Goal: Transaction & Acquisition: Purchase product/service

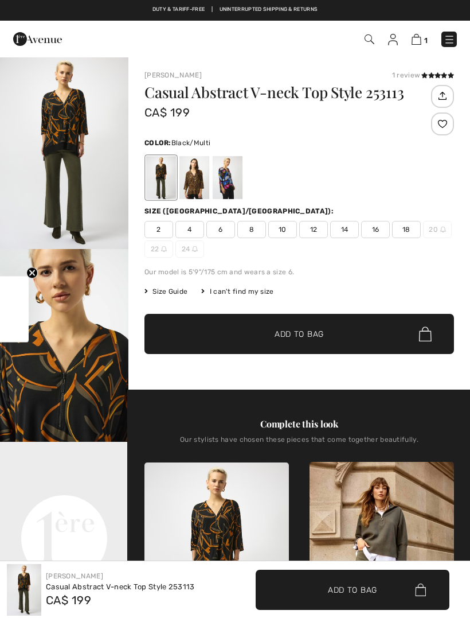
checkbox input "true"
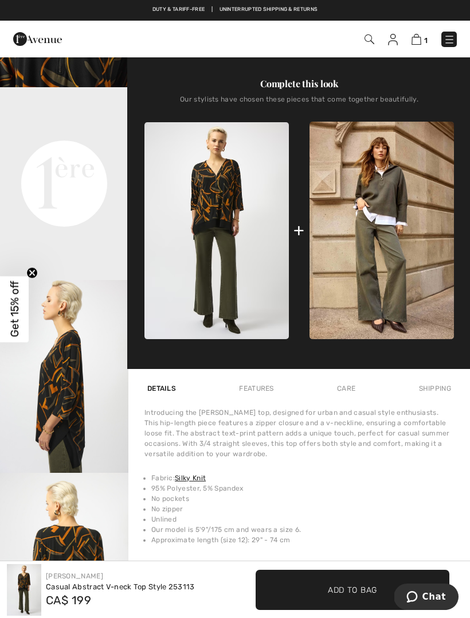
scroll to position [353, 0]
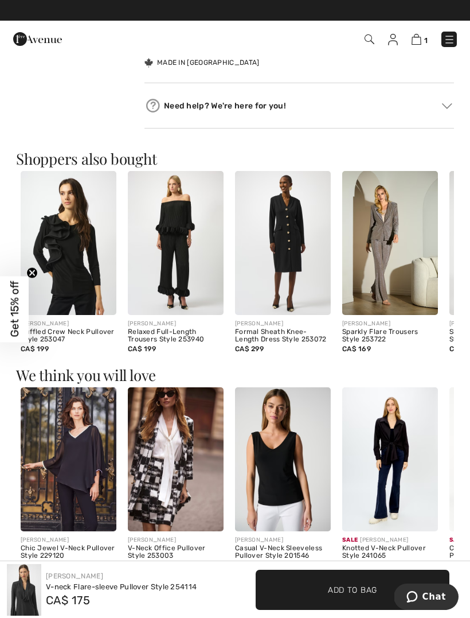
scroll to position [516, 0]
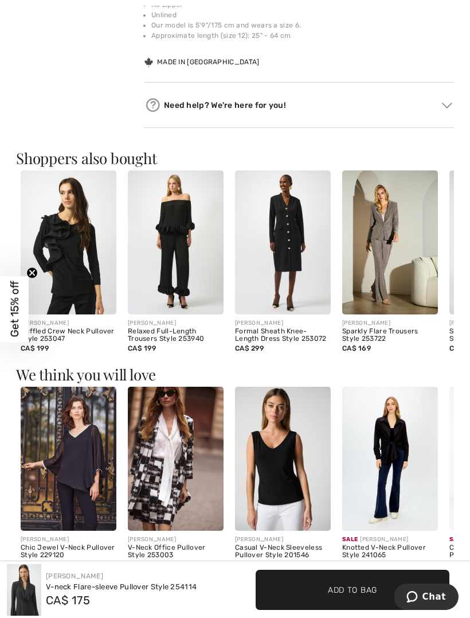
click at [37, 586] on img at bounding box center [24, 590] width 34 height 52
click at [87, 594] on span "CA$ 175" at bounding box center [68, 600] width 44 height 14
click at [77, 588] on div "V-neck Flare-sleeve Pullover Style 254114" at bounding box center [121, 586] width 151 height 11
click at [73, 586] on div "V-neck Flare-sleeve Pullover Style 254114" at bounding box center [121, 586] width 151 height 11
click at [52, 588] on div "V-neck Flare-sleeve Pullover Style 254114" at bounding box center [121, 586] width 151 height 11
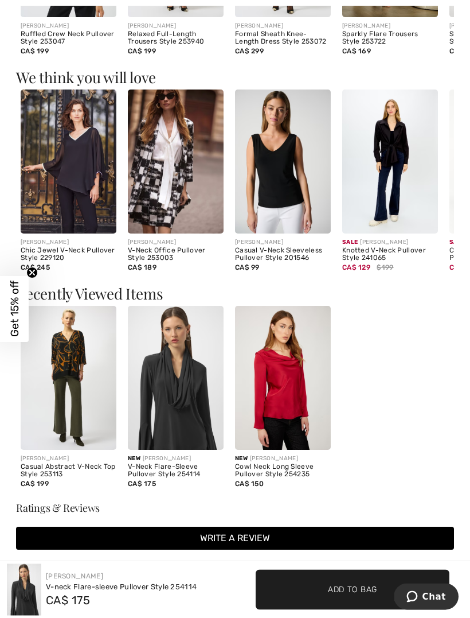
scroll to position [810, 0]
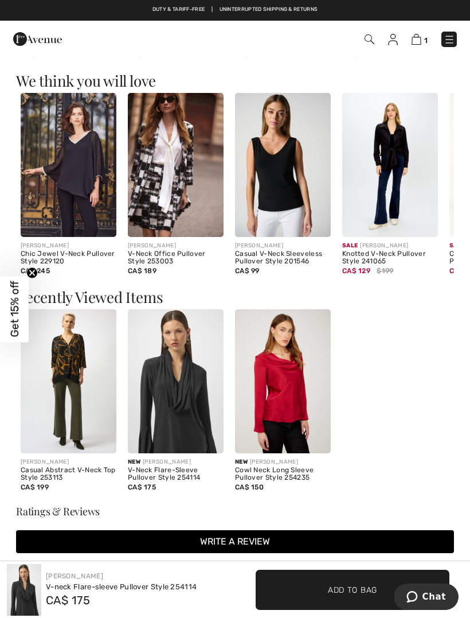
click at [192, 411] on img at bounding box center [176, 381] width 96 height 144
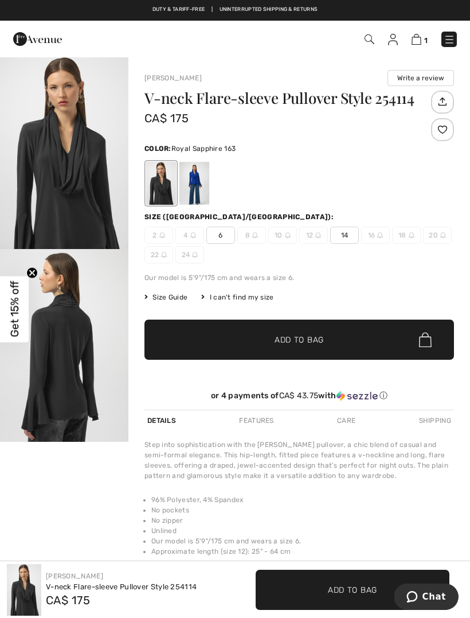
click at [205, 186] on div at bounding box center [195, 183] width 30 height 43
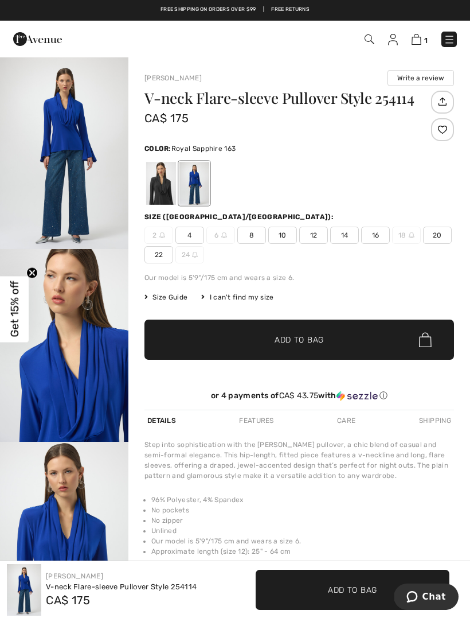
click at [283, 232] on span "10" at bounding box center [283, 235] width 29 height 17
click at [295, 333] on span "✔ Added to Bag Add to Bag" at bounding box center [300, 340] width 310 height 40
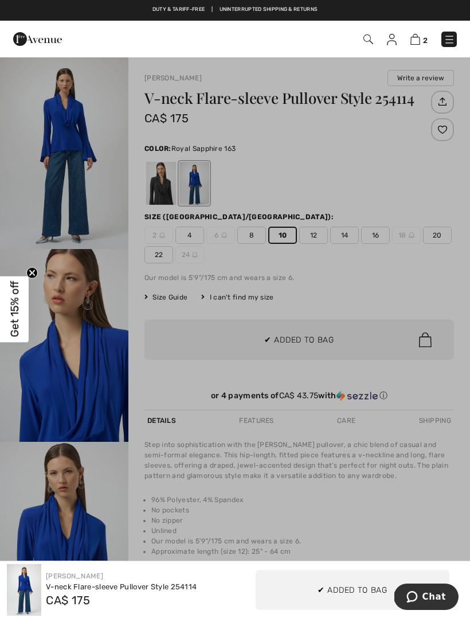
click at [295, 343] on div at bounding box center [235, 309] width 470 height 618
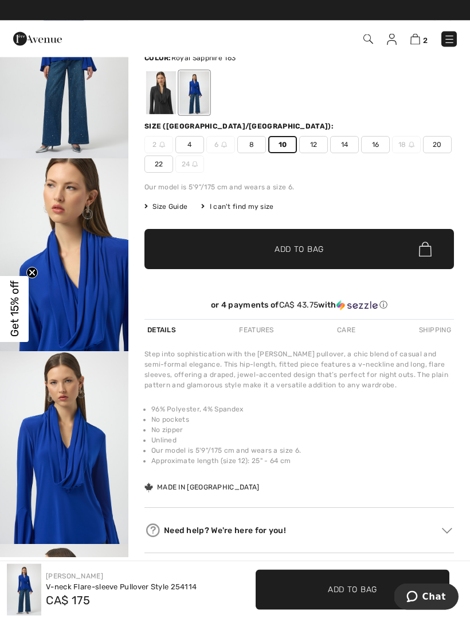
scroll to position [75, 0]
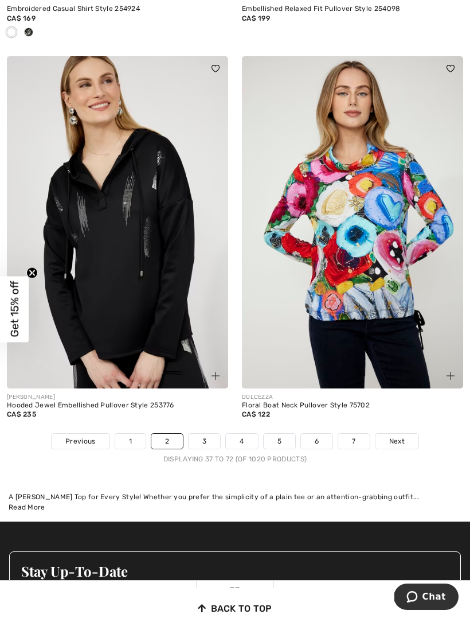
scroll to position [7219, 0]
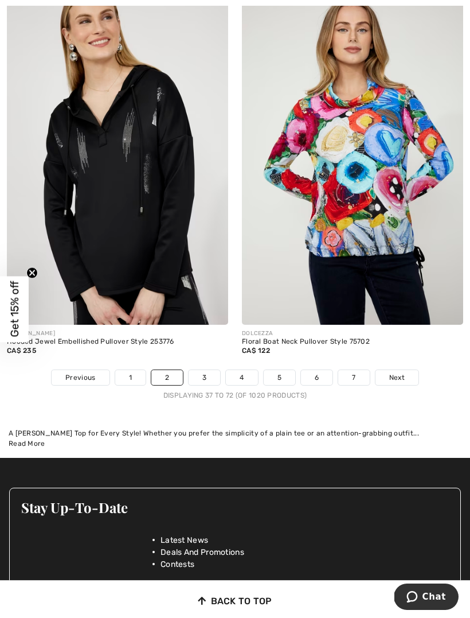
click at [209, 371] on link "3" at bounding box center [205, 377] width 32 height 15
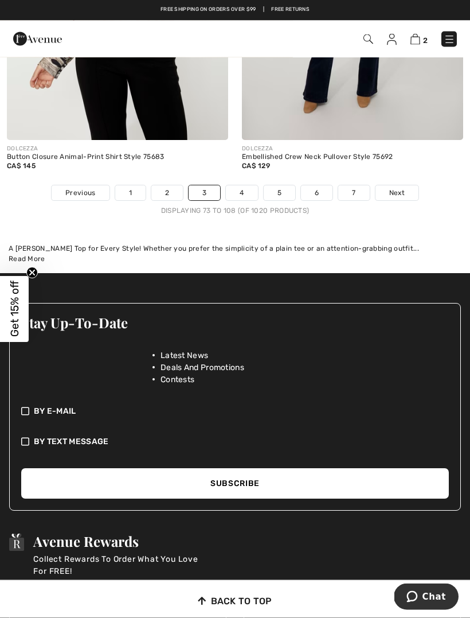
scroll to position [7214, 0]
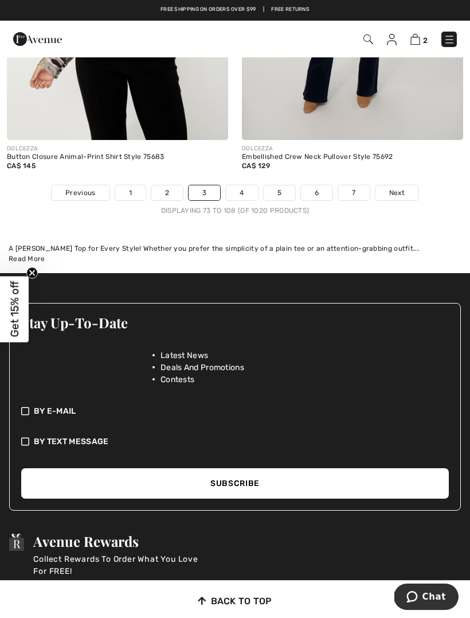
click at [244, 185] on link "4" at bounding box center [242, 192] width 32 height 15
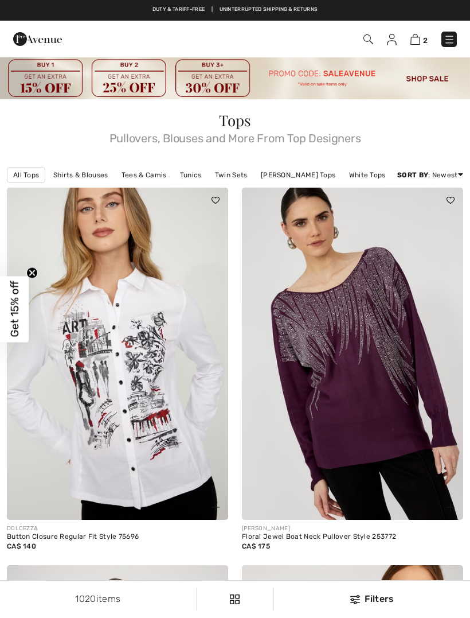
checkbox input "true"
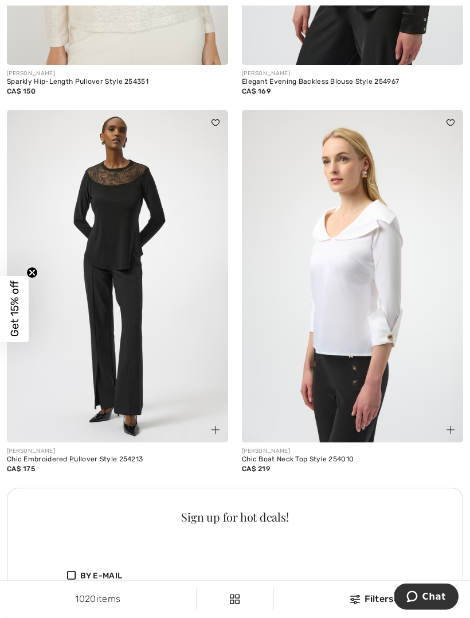
scroll to position [2002, 0]
click at [145, 248] on img at bounding box center [117, 276] width 221 height 332
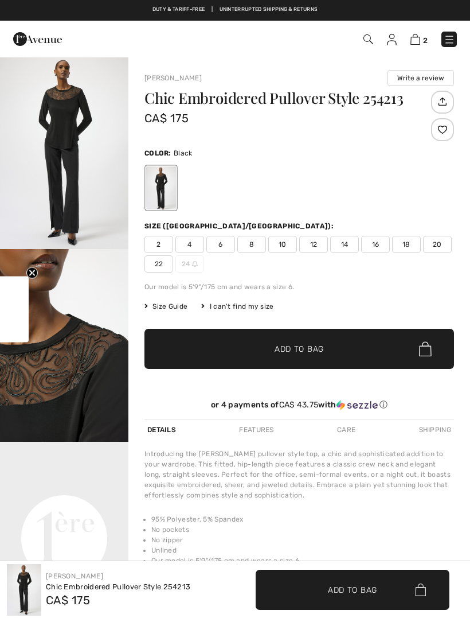
checkbox input "true"
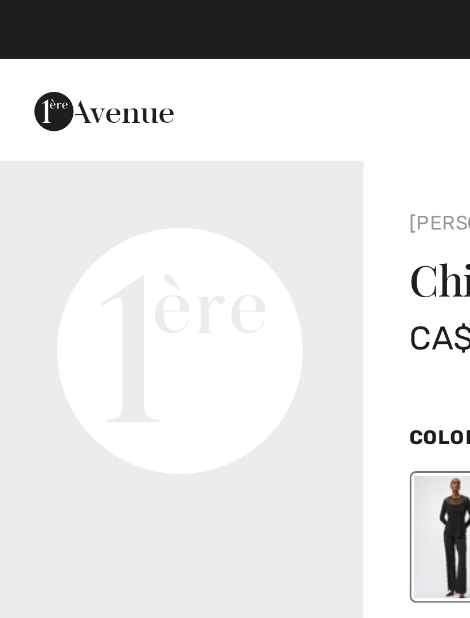
scroll to position [414, 0]
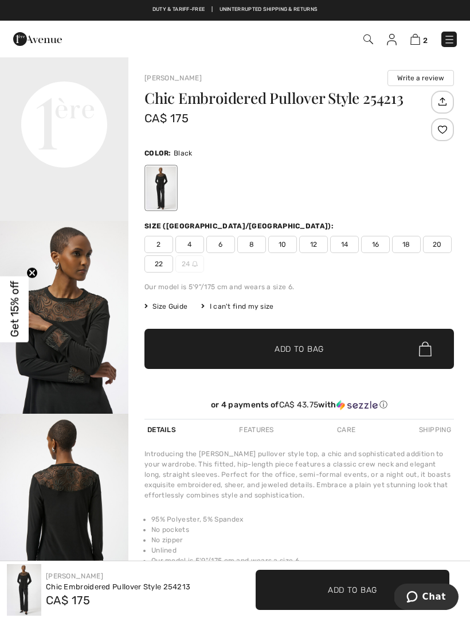
click at [312, 246] on span "12" at bounding box center [314, 244] width 29 height 17
click at [286, 351] on span "Add to Bag" at bounding box center [299, 349] width 49 height 12
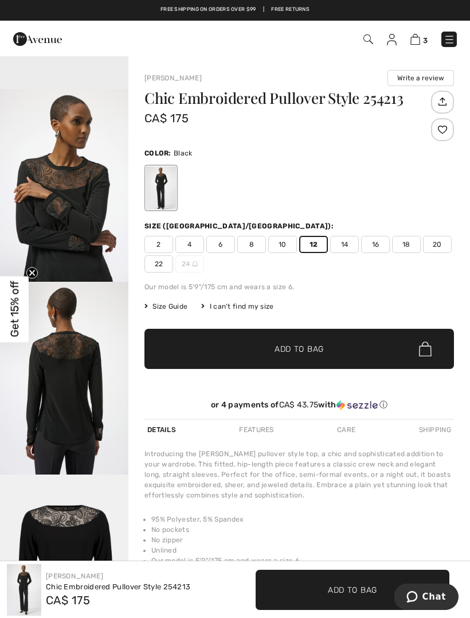
scroll to position [554, 0]
click at [88, 451] on img "4 / 5" at bounding box center [64, 378] width 129 height 193
click at [302, 351] on span "Add to Bag" at bounding box center [299, 349] width 49 height 12
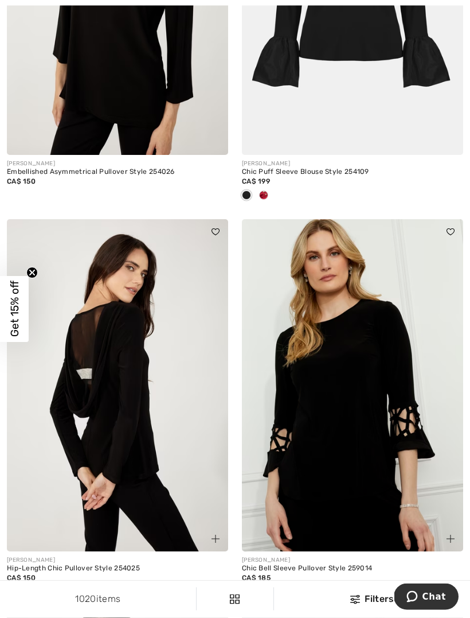
scroll to position [3365, 0]
click at [458, 366] on img at bounding box center [352, 385] width 221 height 332
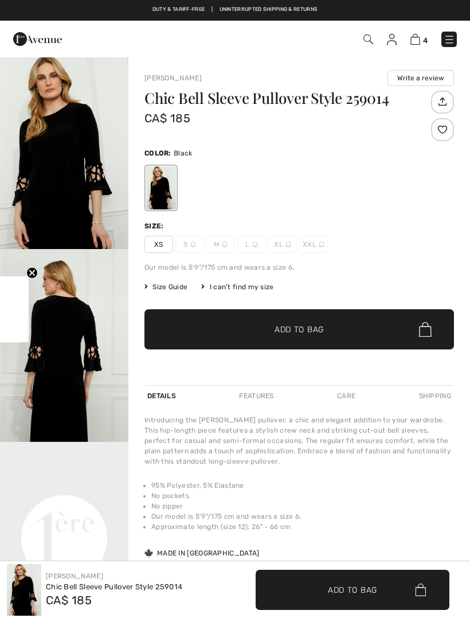
checkbox input "true"
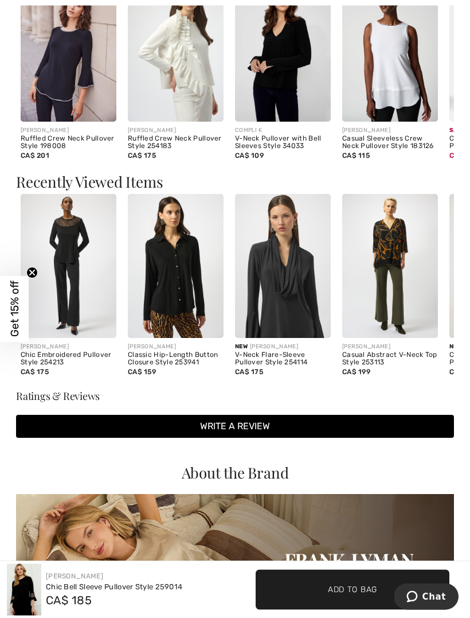
scroll to position [915, 0]
